Goal: Use online tool/utility: Utilize a website feature to perform a specific function

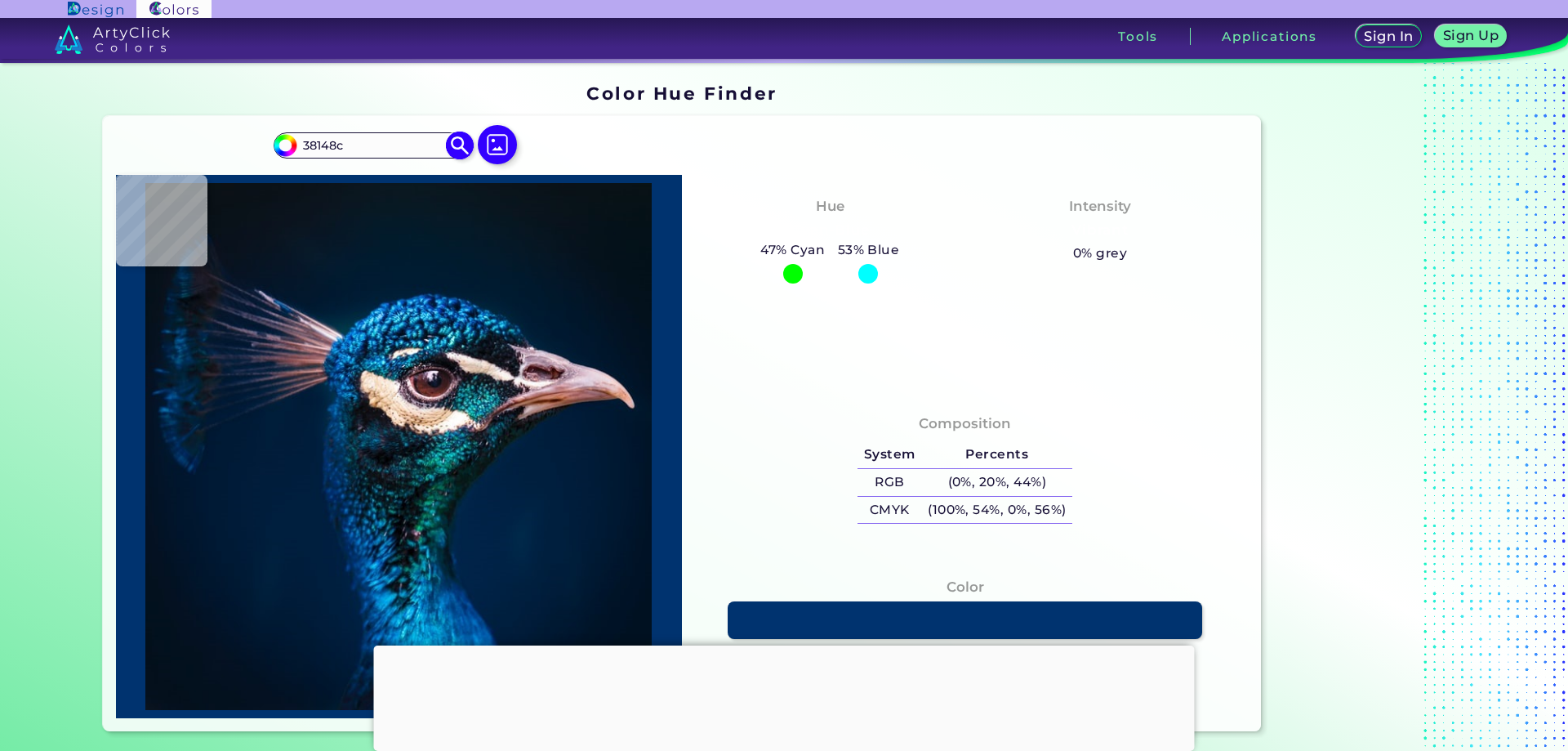
type input "38148c"
click at [283, 156] on img at bounding box center [285, 145] width 24 height 24
click at [284, 148] on input "#00bfff" at bounding box center [283, 143] width 20 height 20
type input "#000003"
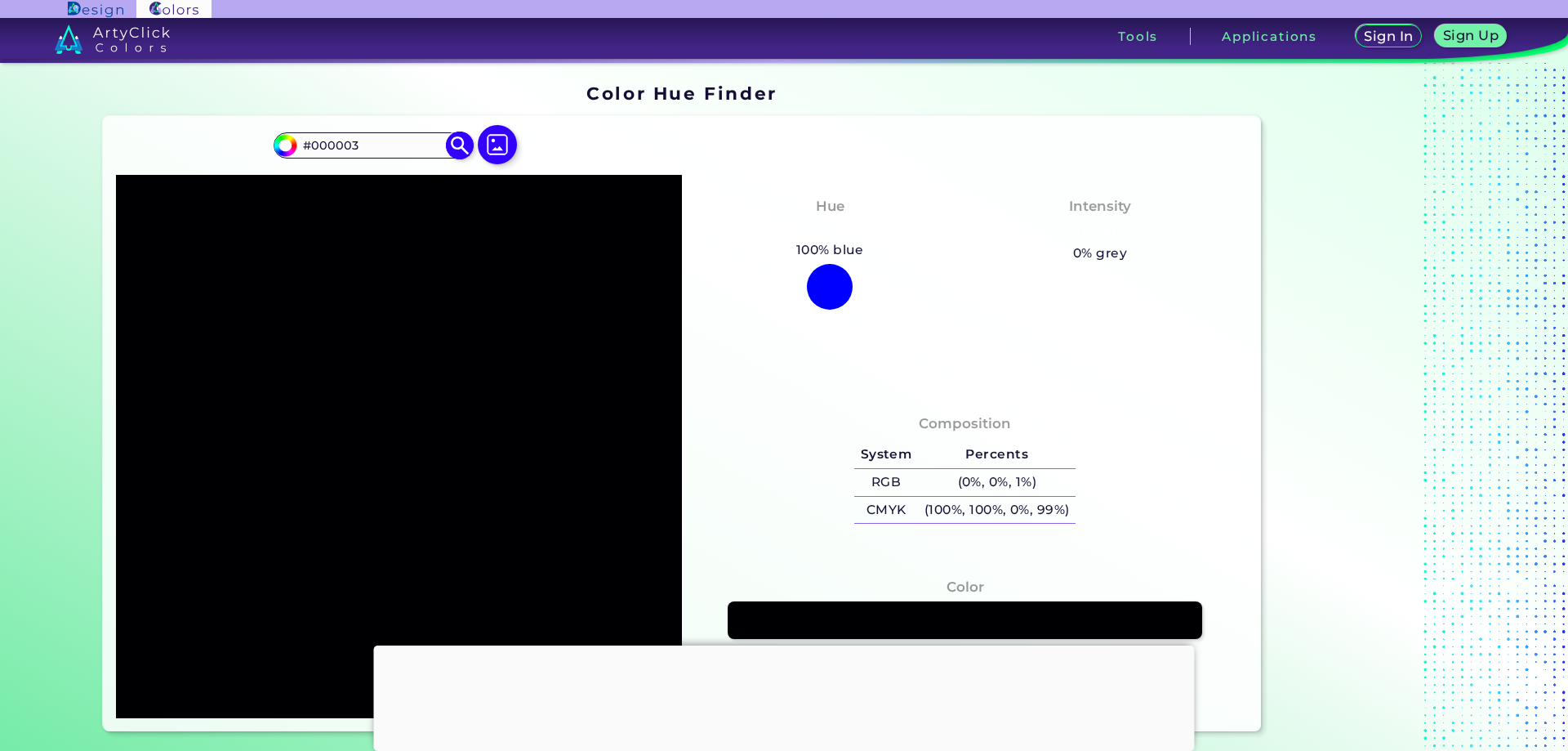
type input "#000038"
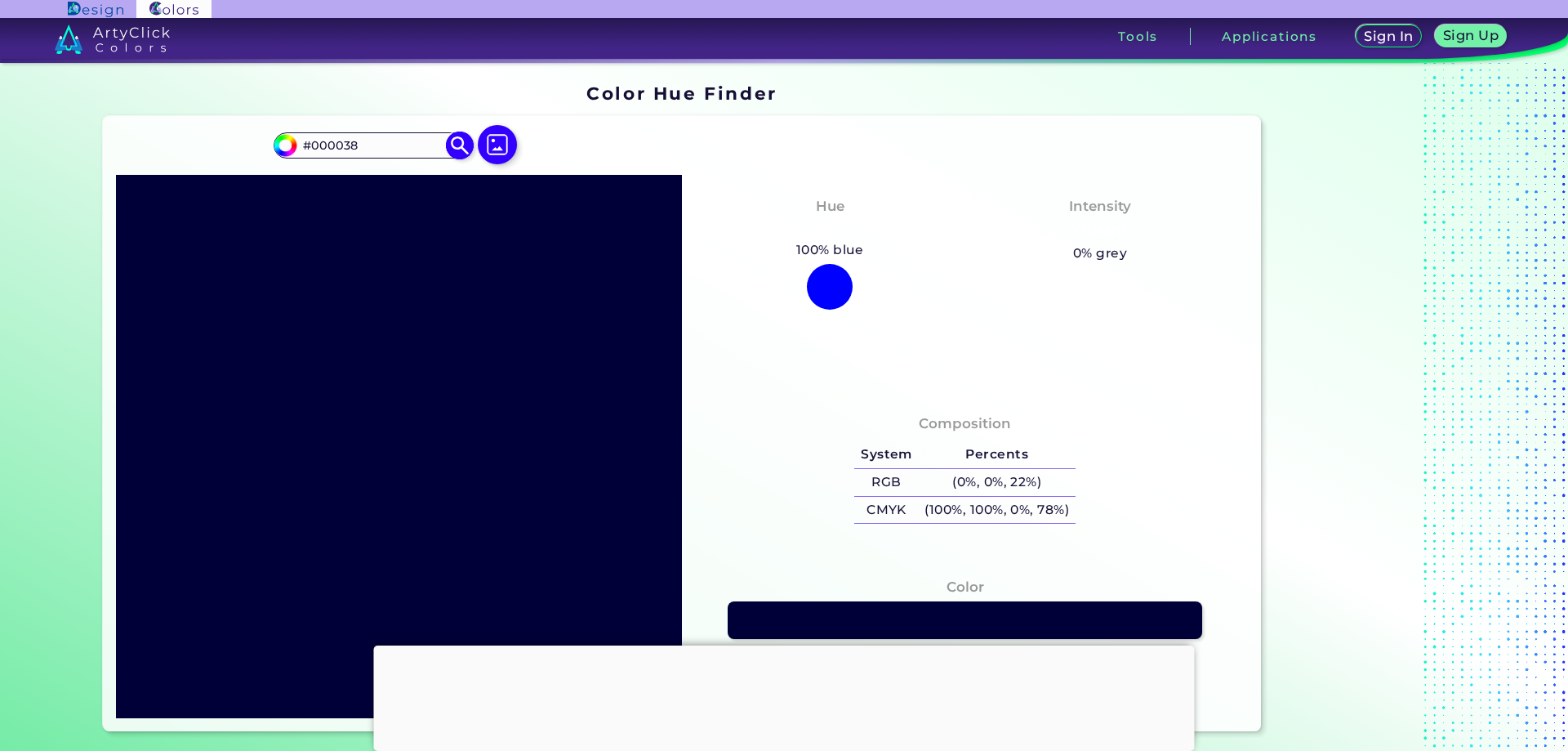
type input "#000381"
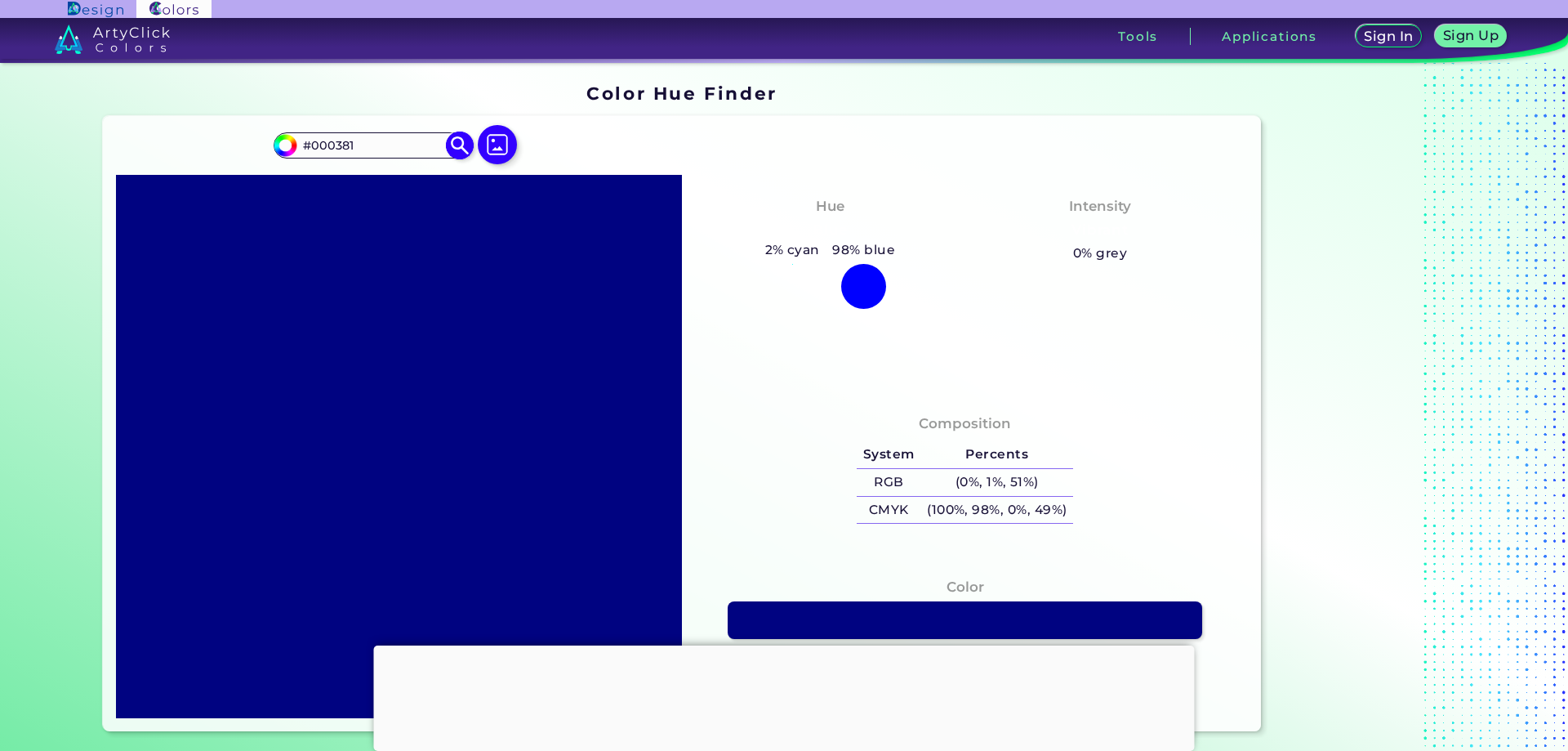
type input "#003814"
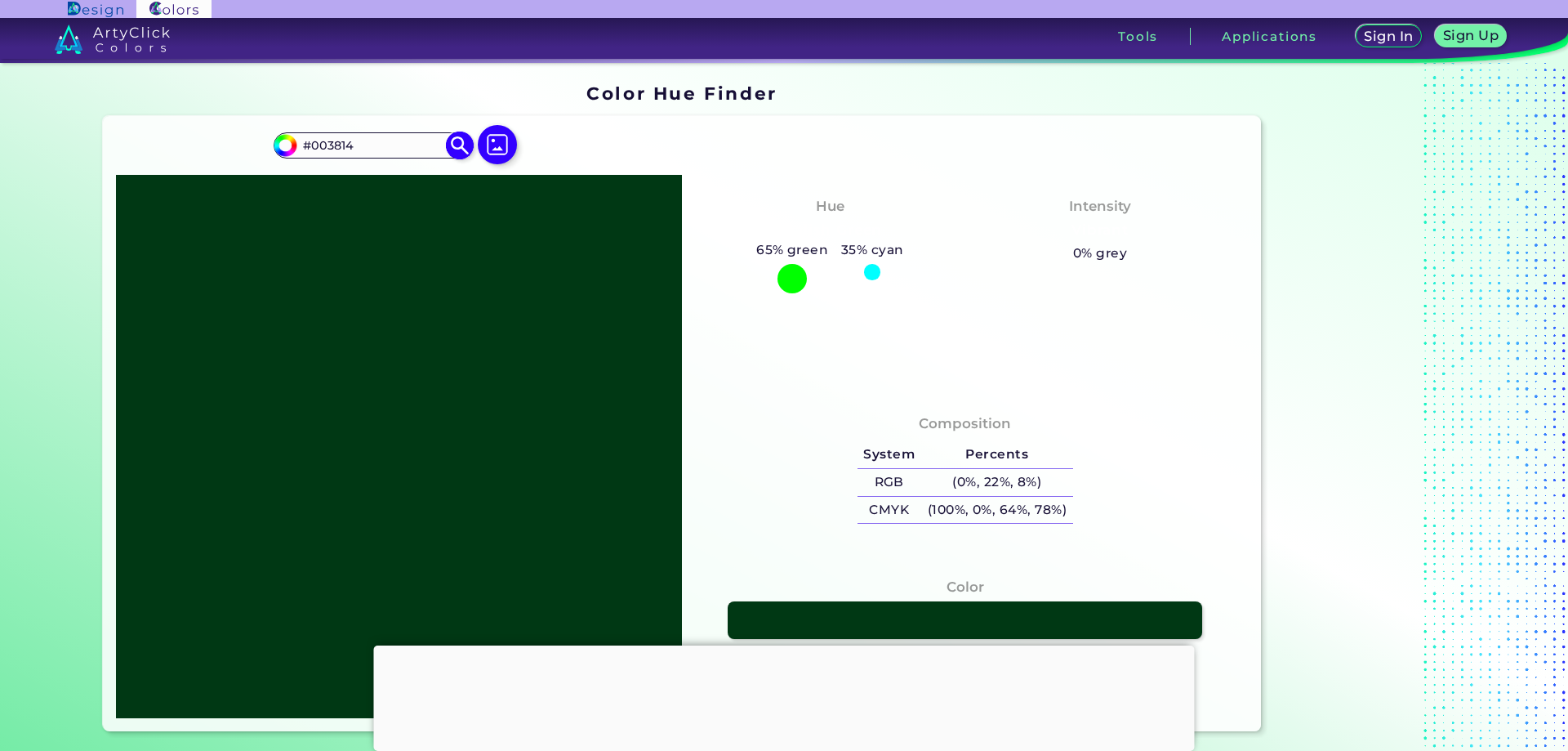
type input "#038148"
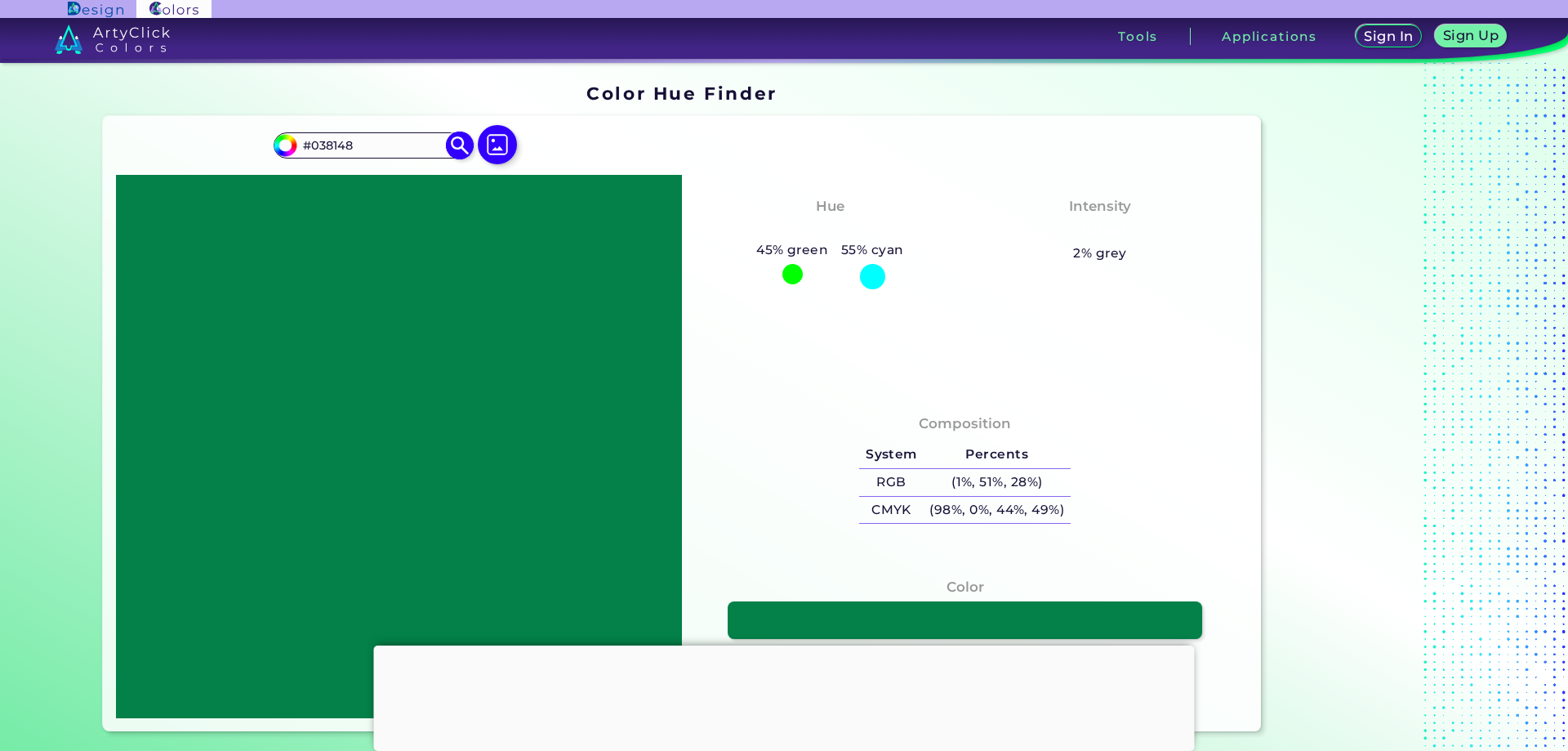
type input "#38148c"
type input "#38148C"
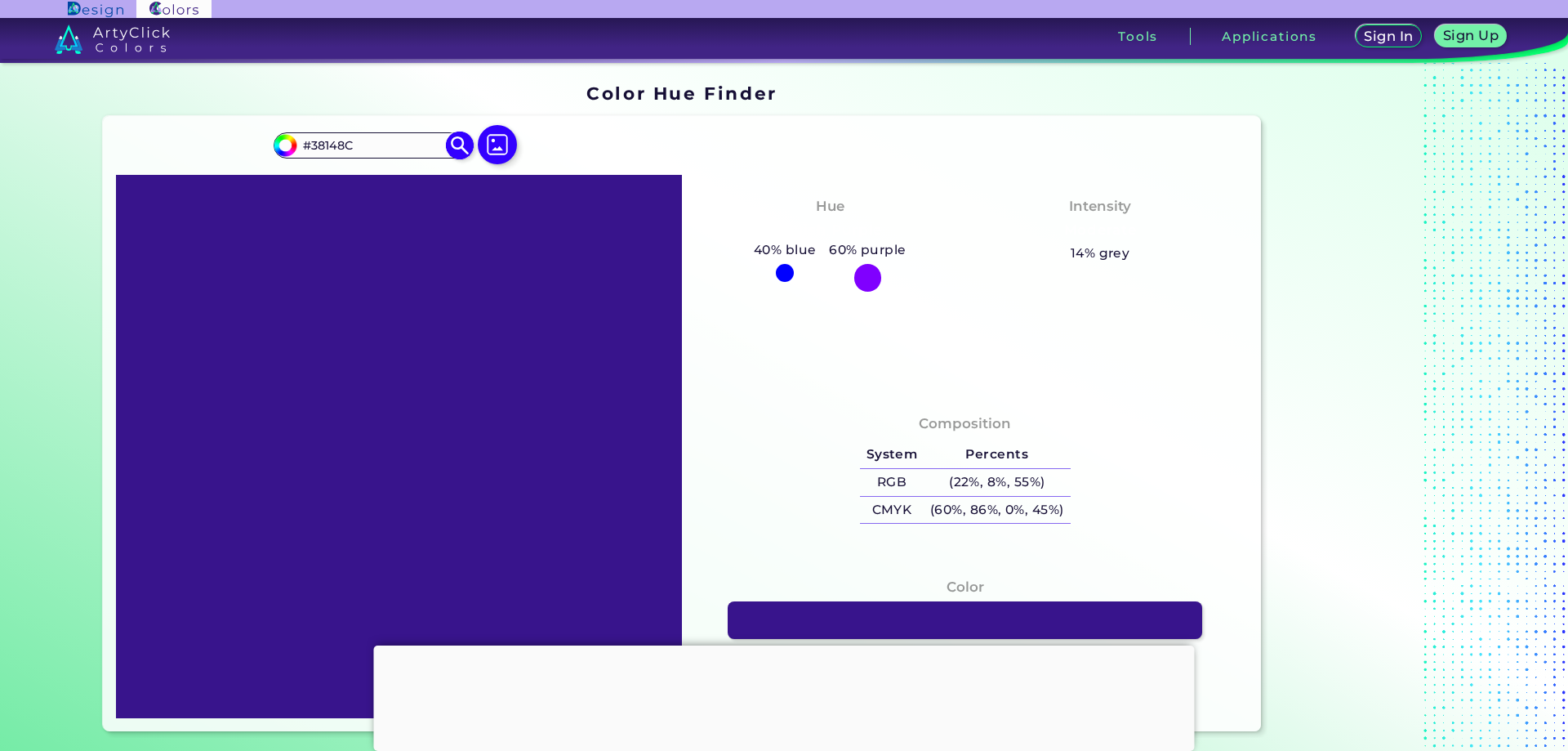
type input "#38148c"
click at [454, 144] on img at bounding box center [460, 146] width 29 height 29
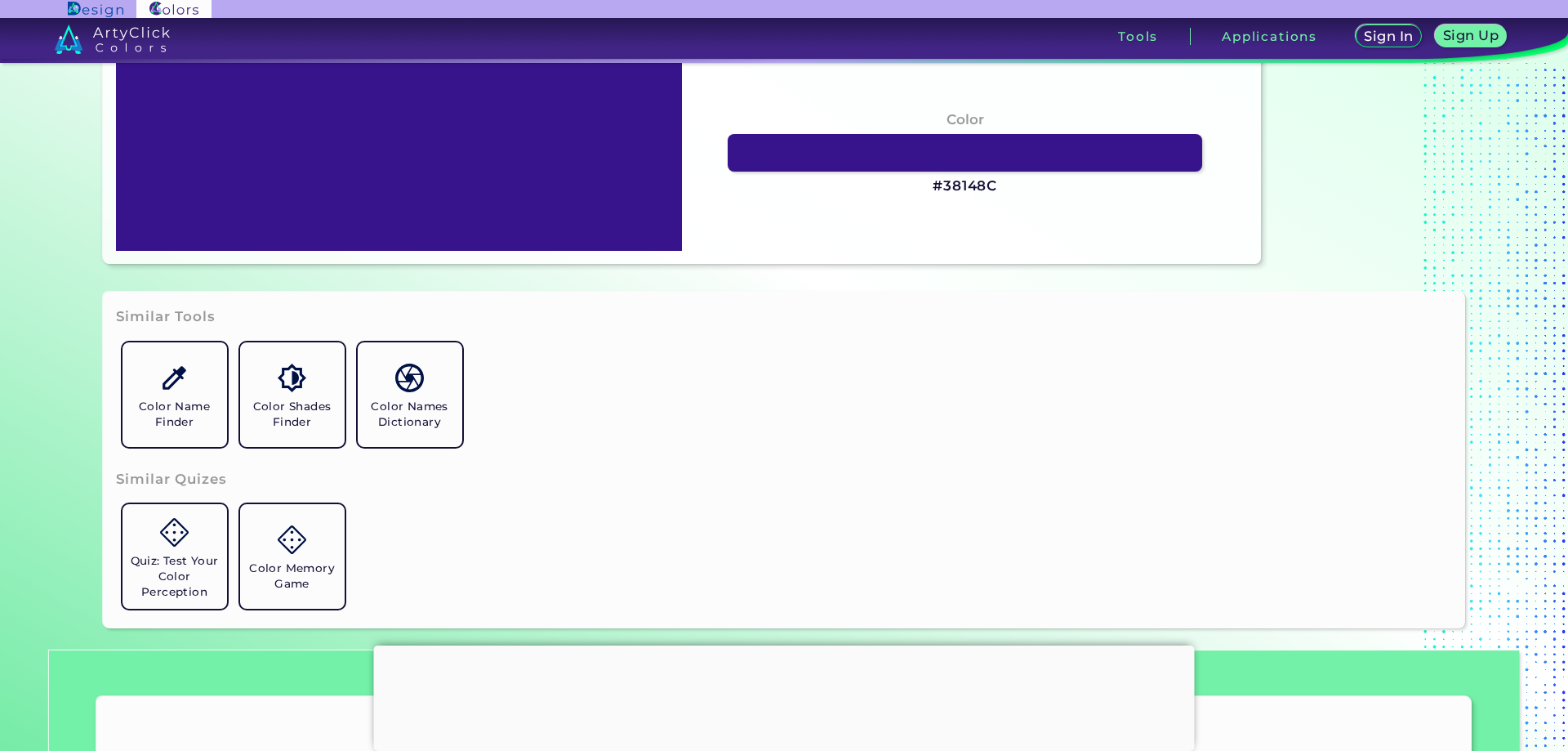
scroll to position [653, 0]
